Goal: Information Seeking & Learning: Learn about a topic

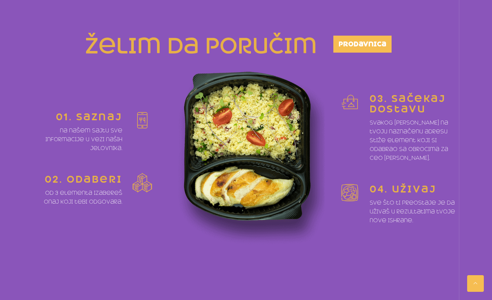
scroll to position [294, 0]
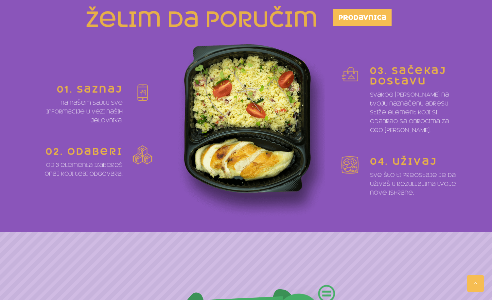
click at [132, 97] on div "01. saznaj na našem sajtu sve informacije u vezi naših jelovnika." at bounding box center [93, 104] width 118 height 41
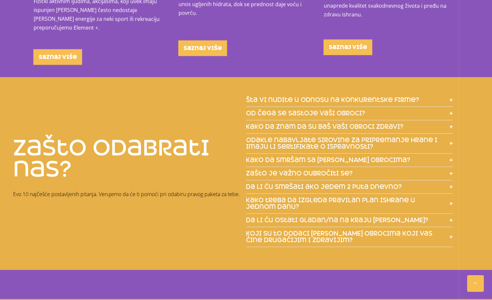
scroll to position [981, 0]
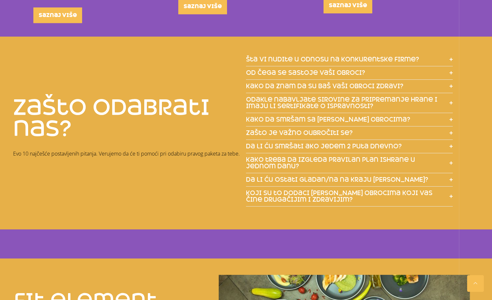
click at [359, 56] on span "šta vi nudite u odnosu na konkurentske firme?" at bounding box center [332, 59] width 173 height 7
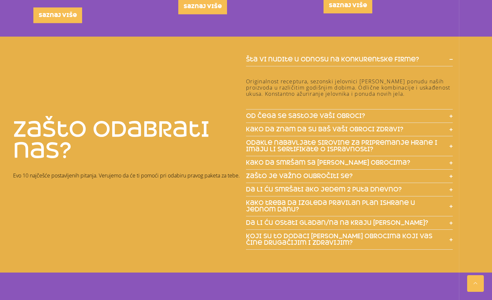
click at [339, 113] on span "od čega se sastoje vaši obroci?" at bounding box center [305, 116] width 119 height 7
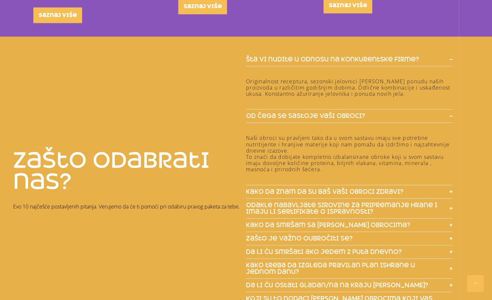
click at [340, 113] on span "od čega se sastoje vaši obroci?" at bounding box center [305, 116] width 119 height 7
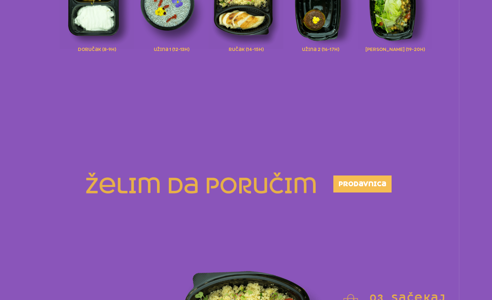
scroll to position [0, 0]
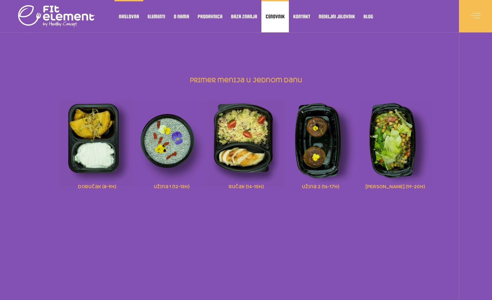
click at [272, 18] on span "Cenovnik" at bounding box center [275, 16] width 19 height 3
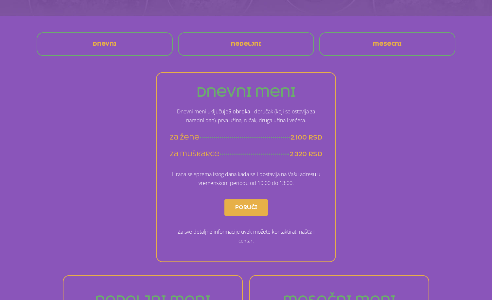
scroll to position [131, 0]
click at [341, 46] on div "mesecni" at bounding box center [387, 45] width 128 height 16
click at [369, 43] on link "mesecni" at bounding box center [387, 45] width 39 height 16
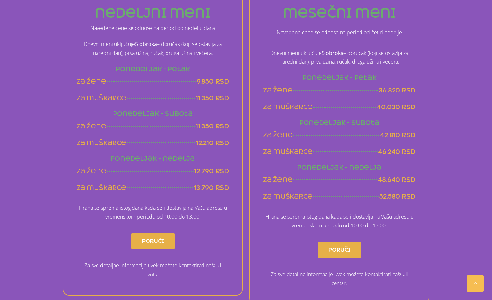
scroll to position [420, 0]
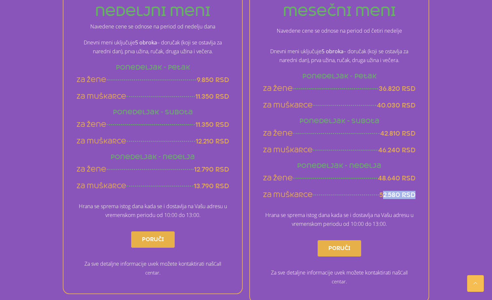
drag, startPoint x: 384, startPoint y: 197, endPoint x: 414, endPoint y: 195, distance: 29.5
click at [414, 195] on span "52.580 rsd" at bounding box center [397, 195] width 36 height 8
click at [410, 203] on div "mesečni meni Navedene cene se odnose na period od četiri nedelje Dnevni meni uk…" at bounding box center [339, 144] width 180 height 317
drag, startPoint x: 379, startPoint y: 198, endPoint x: 415, endPoint y: 197, distance: 35.7
click at [415, 197] on span "52.580 rsd" at bounding box center [397, 195] width 36 height 8
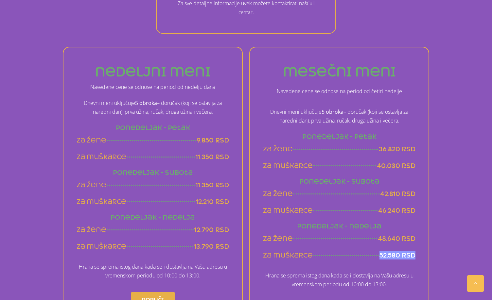
scroll to position [491, 0]
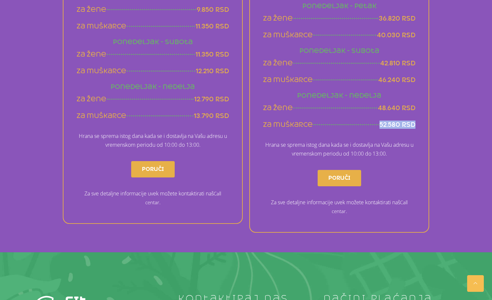
click at [353, 178] on link "Poruči" at bounding box center [340, 178] width 44 height 16
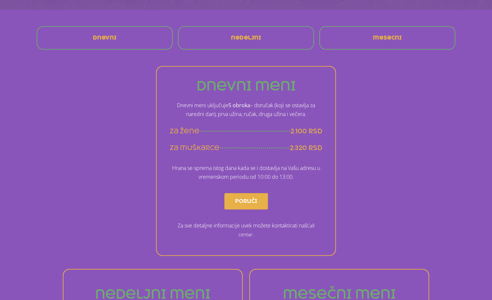
scroll to position [131, 0]
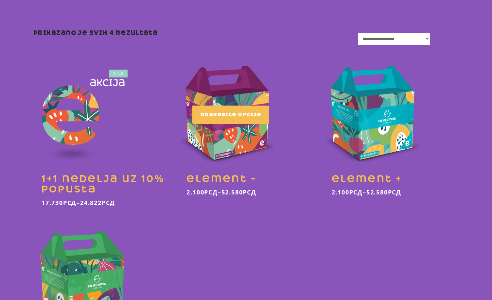
scroll to position [146, 0]
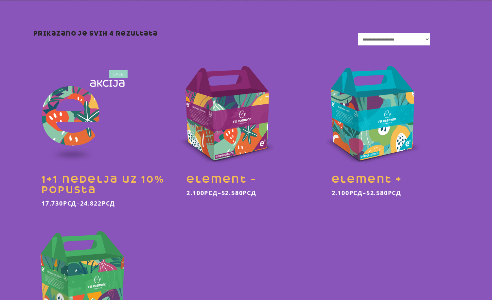
click at [391, 43] on select "**********" at bounding box center [394, 39] width 72 height 12
drag, startPoint x: 397, startPoint y: 39, endPoint x: 392, endPoint y: 49, distance: 11.9
click at [397, 39] on select "**********" at bounding box center [394, 39] width 72 height 12
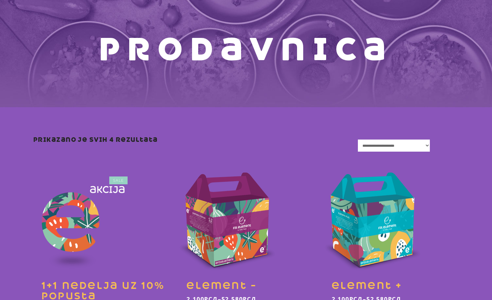
scroll to position [0, 0]
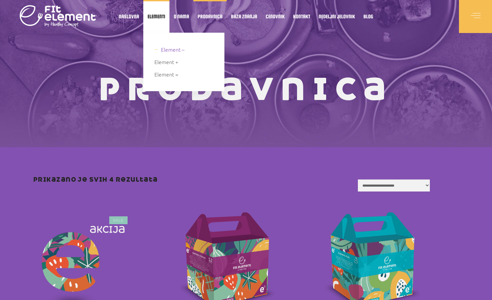
click at [167, 51] on span "Element –" at bounding box center [173, 49] width 24 height 9
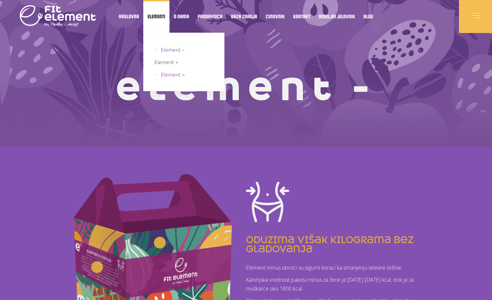
click at [170, 76] on span "Element =" at bounding box center [173, 74] width 24 height 9
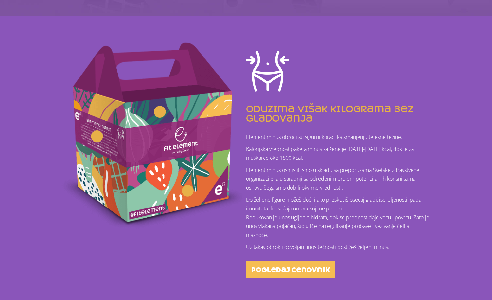
scroll to position [37, 0]
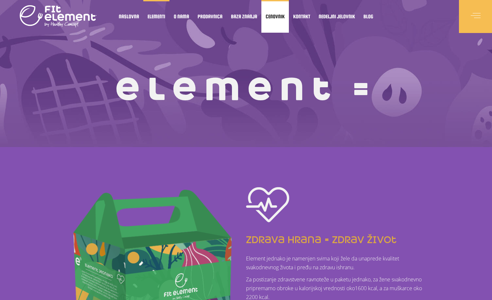
click at [278, 24] on link "Cenovnik" at bounding box center [274, 16] width 27 height 33
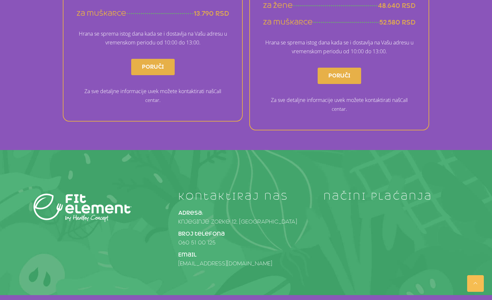
scroll to position [615, 0]
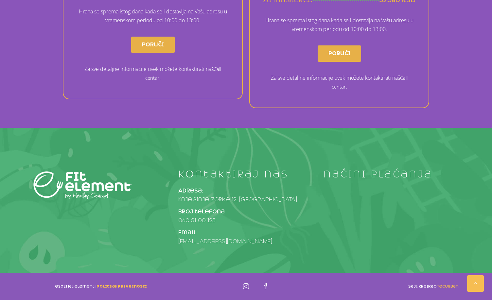
click at [332, 54] on span "Poruči" at bounding box center [339, 53] width 22 height 10
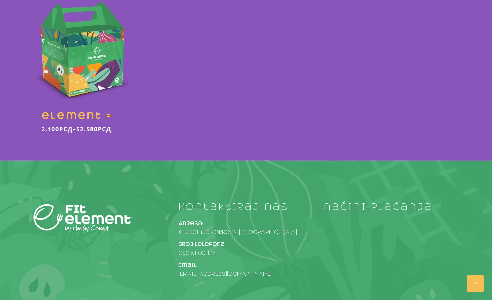
scroll to position [179, 0]
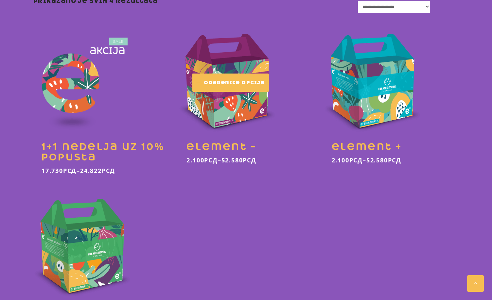
click at [241, 85] on span "Odaberite opcije" at bounding box center [234, 82] width 61 height 7
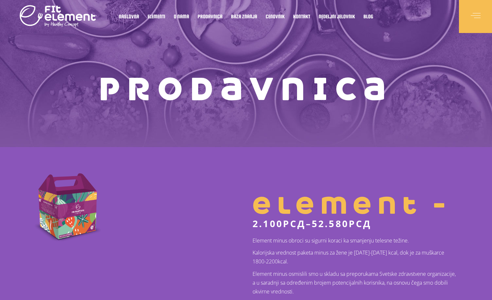
scroll to position [196, 0]
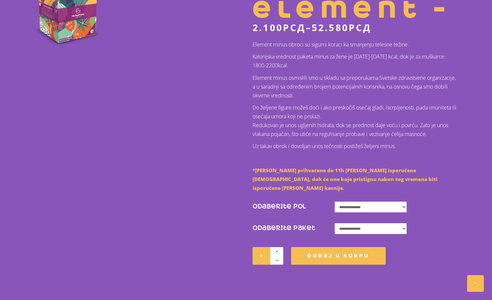
click at [360, 202] on select "**********" at bounding box center [371, 207] width 72 height 11
click at [335, 202] on select "**********" at bounding box center [371, 207] width 72 height 11
select select "*****"
click at [363, 223] on select "**********" at bounding box center [371, 228] width 72 height 11
select select "**********"
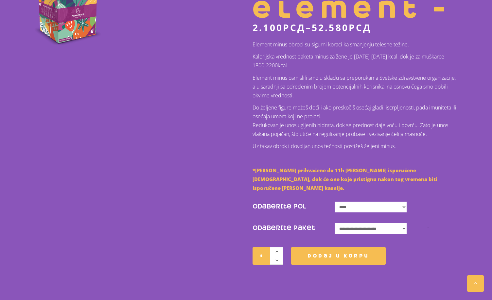
click at [335, 223] on select "**********" at bounding box center [371, 228] width 72 height 11
select select "*****"
select select "**********"
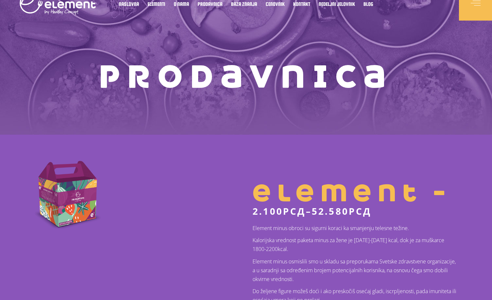
scroll to position [0, 0]
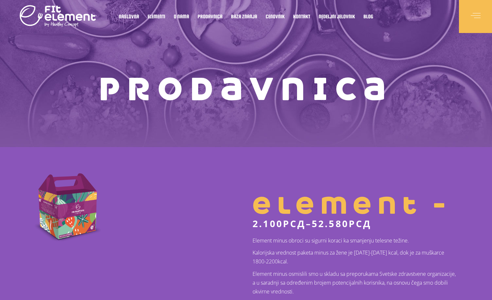
click at [110, 13] on div "Naslovna Elementi Element – Element + Element = O nama Misija Upoznajte naš tim…" at bounding box center [246, 16] width 492 height 33
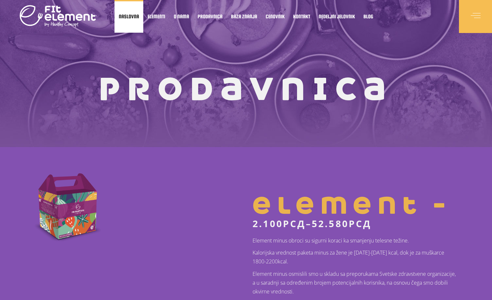
click at [122, 13] on link "Naslovna" at bounding box center [129, 16] width 29 height 33
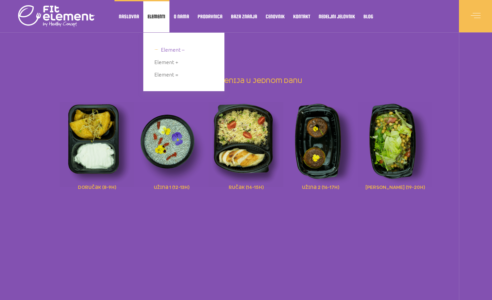
click at [155, 48] on link "Element –" at bounding box center [184, 49] width 61 height 9
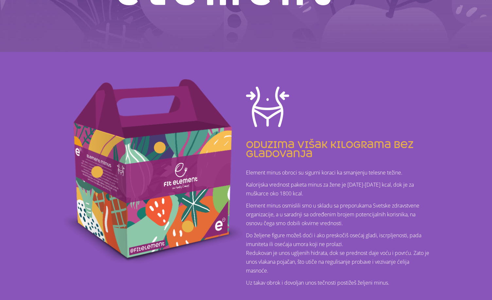
scroll to position [164, 0]
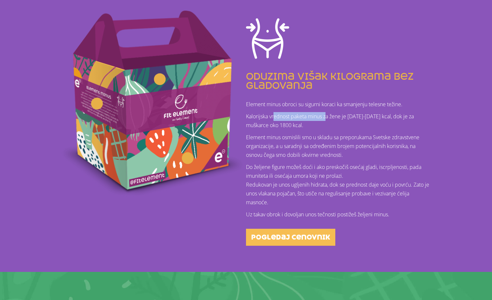
drag, startPoint x: 279, startPoint y: 117, endPoint x: 329, endPoint y: 114, distance: 49.8
click at [328, 113] on p "Kalorijska vrednost paketa minus za žene je [DATE]-[DATE] kcal, dok je za muška…" at bounding box center [339, 121] width 186 height 18
click at [332, 119] on p "Kalorijska vrednost paketa minus za žene je [DATE]-[DATE] kcal, dok je za muška…" at bounding box center [339, 121] width 186 height 18
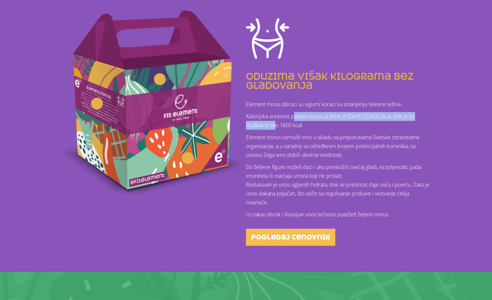
drag, startPoint x: 294, startPoint y: 120, endPoint x: 285, endPoint y: 124, distance: 9.8
click at [285, 124] on p "Kalorijska vrednost paketa minus za žene je [DATE]-[DATE] kcal, dok je za muška…" at bounding box center [339, 121] width 186 height 18
click at [285, 127] on p "Kalorijska vrednost paketa minus za žene je [DATE]-[DATE] kcal, dok je za muška…" at bounding box center [339, 121] width 186 height 18
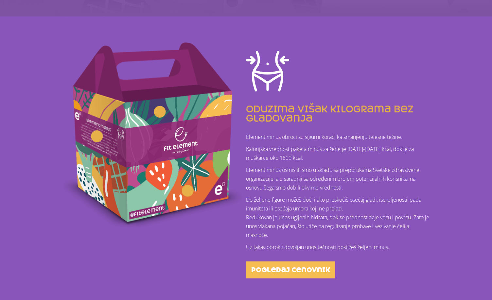
scroll to position [0, 0]
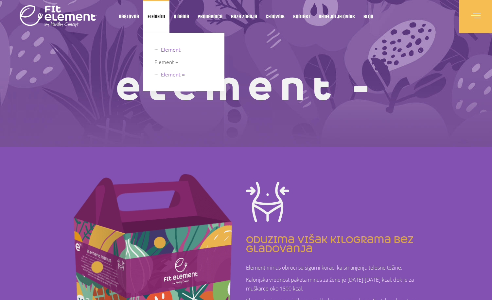
click at [165, 76] on span "Element =" at bounding box center [173, 74] width 24 height 9
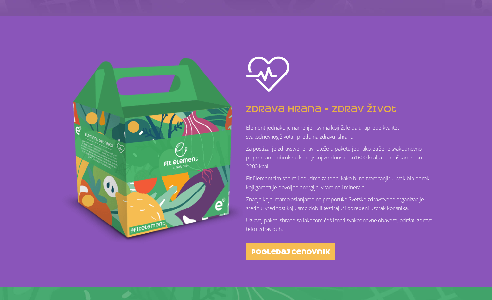
scroll to position [262, 0]
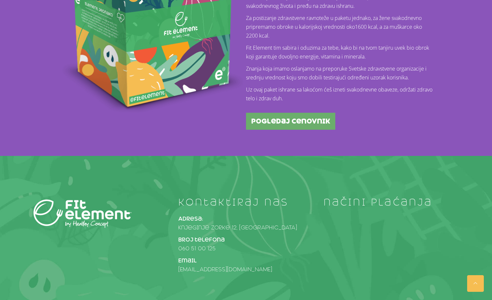
click at [277, 124] on span "pogledaj cenovnik" at bounding box center [290, 121] width 79 height 7
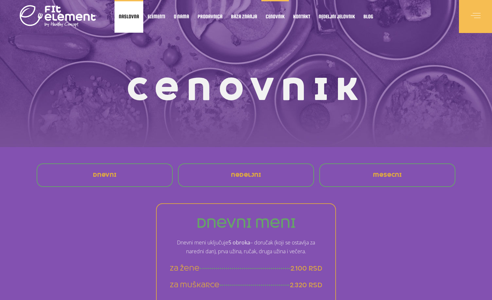
click at [126, 13] on link "Naslovna" at bounding box center [129, 16] width 29 height 33
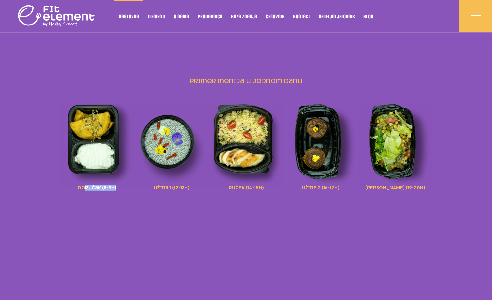
drag, startPoint x: 83, startPoint y: 189, endPoint x: 129, endPoint y: 191, distance: 45.2
click at [129, 191] on div "doručak (8-9h) užina 1 (12-13h) ručak (14-15h) užina 2 (16-17h) [PERSON_NAME] (…" at bounding box center [246, 147] width 373 height 108
click at [259, 187] on span "ručak (14-15h)" at bounding box center [246, 187] width 35 height 7
click at [257, 212] on div "primer menija u jednom danu doručak (8-9h) užina 1 (12-13h) ručak (14-15h) užin…" at bounding box center [246, 150] width 373 height 146
drag, startPoint x: 320, startPoint y: 185, endPoint x: 338, endPoint y: 194, distance: 19.8
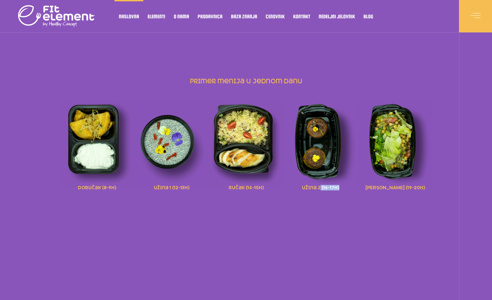
click at [341, 188] on div "užina 2 (16-17h)" at bounding box center [320, 187] width 75 height 1
click at [336, 198] on div "doručak (8-9h) užina 1 (12-13h) ručak (14-15h) užina 2 (16-17h) [PERSON_NAME] (…" at bounding box center [246, 147] width 373 height 108
drag, startPoint x: 330, startPoint y: 189, endPoint x: 334, endPoint y: 189, distance: 3.9
click at [334, 189] on span "užina 2 (16-17h)" at bounding box center [320, 187] width 37 height 7
click at [330, 203] on div "primer menija u jednom danu doručak (8-9h) užina 1 (12-13h) ručak (14-15h) užin…" at bounding box center [246, 143] width 373 height 130
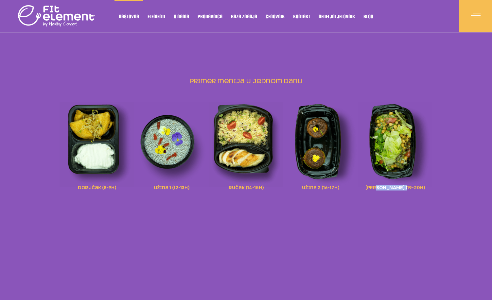
drag, startPoint x: 390, startPoint y: 185, endPoint x: 417, endPoint y: 188, distance: 27.1
click at [417, 188] on div "[PERSON_NAME] (19-20h)" at bounding box center [395, 187] width 75 height 1
click at [415, 189] on div "doručak (8-9h) užina 1 (12-13h) ručak (14-15h) užina 2 (16-17h) [PERSON_NAME] (…" at bounding box center [246, 147] width 373 height 108
click at [400, 188] on span "[PERSON_NAME] (19-20h)" at bounding box center [395, 187] width 60 height 7
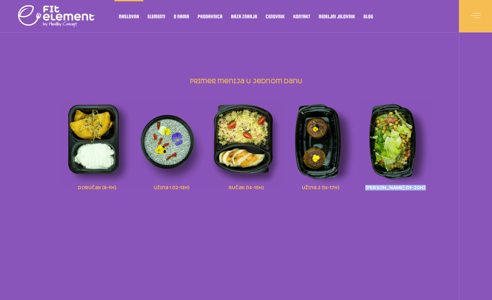
click at [400, 188] on span "[PERSON_NAME] (19-20h)" at bounding box center [395, 187] width 60 height 7
click at [393, 201] on div "doručak (8-9h) užina 1 (12-13h) ručak (14-15h) užina 2 (16-17h) [PERSON_NAME] (…" at bounding box center [246, 147] width 373 height 108
click at [401, 184] on span "[PERSON_NAME] (19-20h)" at bounding box center [395, 187] width 60 height 7
